Goal: Check status

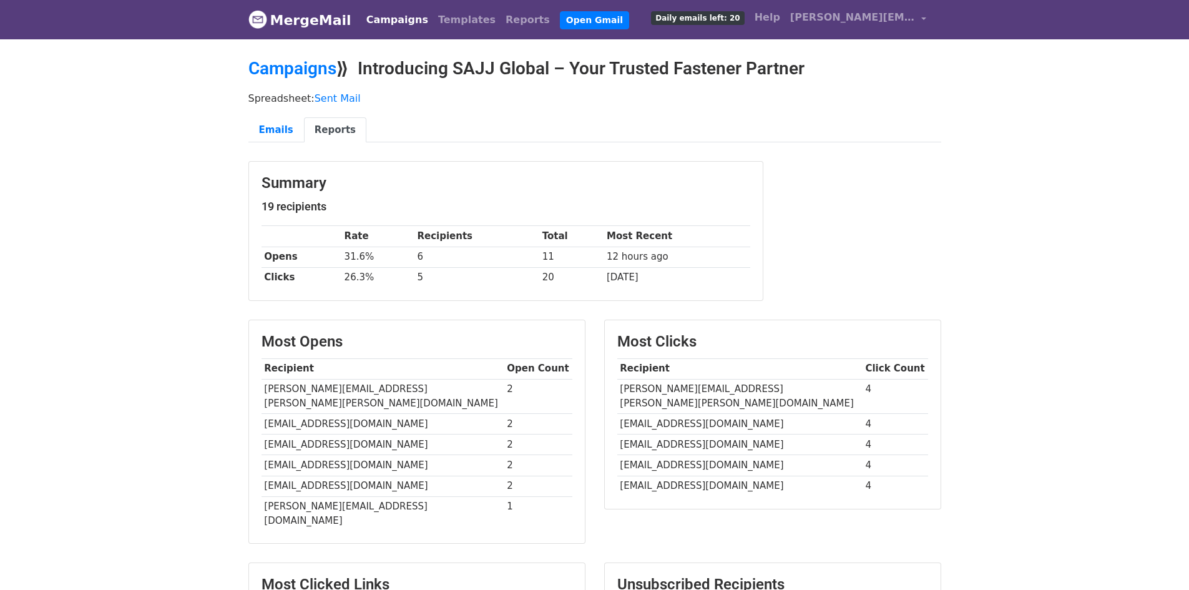
click at [378, 15] on link "Campaigns" at bounding box center [397, 19] width 72 height 25
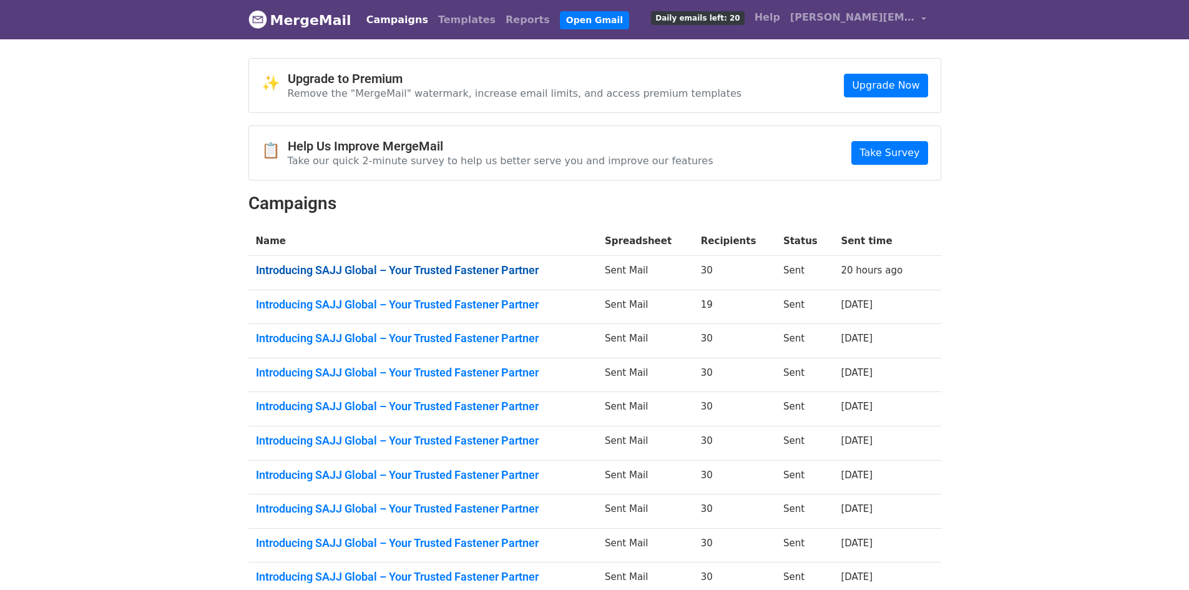
click at [424, 275] on link "Introducing SAJJ Global – Your Trusted Fastener Partner" at bounding box center [423, 270] width 335 height 14
click at [398, 300] on link "Introducing SAJJ Global – Your Trusted Fastener Partner" at bounding box center [423, 305] width 335 height 14
click at [311, 333] on link "Introducing SAJJ Global – Your Trusted Fastener Partner" at bounding box center [423, 338] width 335 height 14
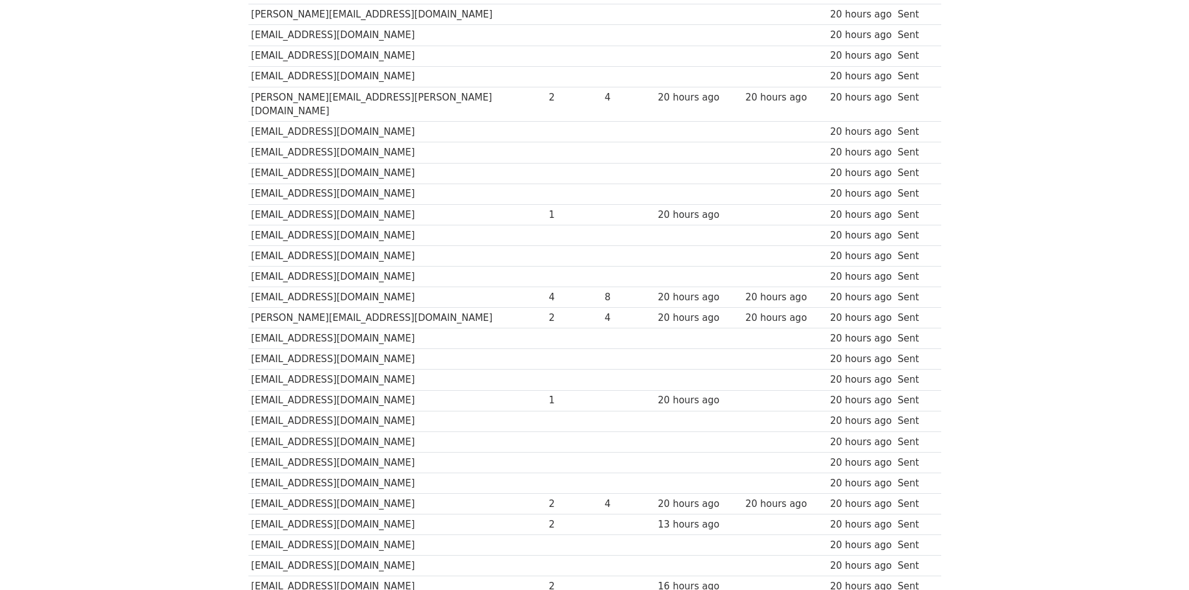
scroll to position [250, 0]
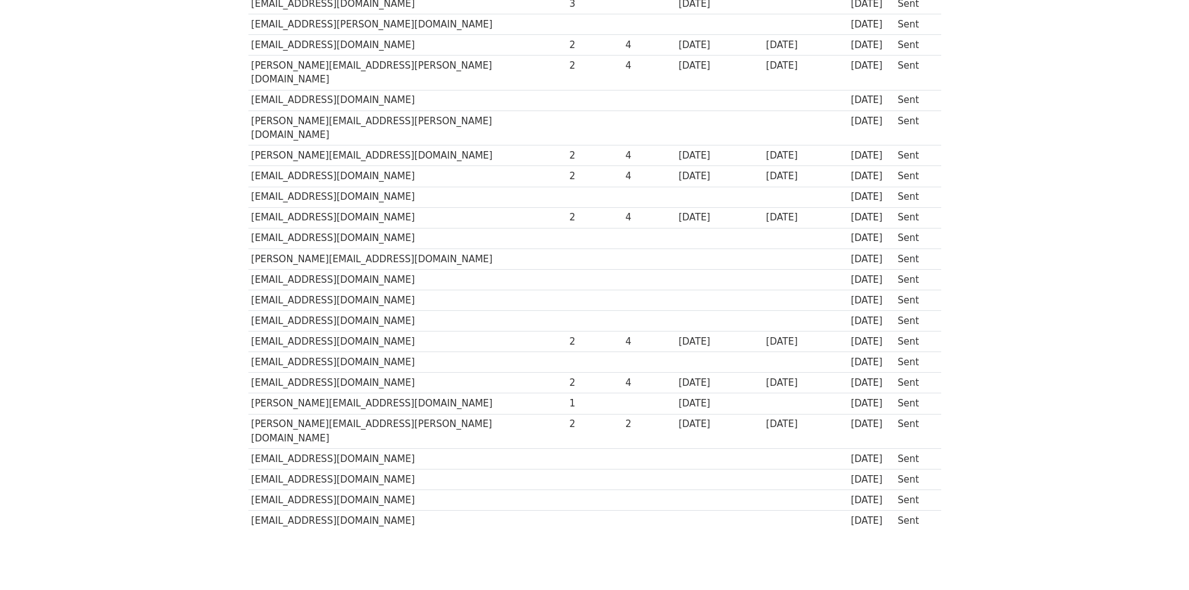
scroll to position [349, 0]
